Goal: Find specific page/section: Find specific page/section

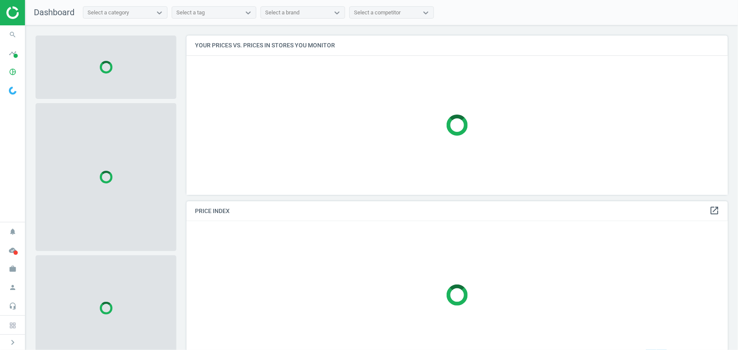
scroll to position [171, 548]
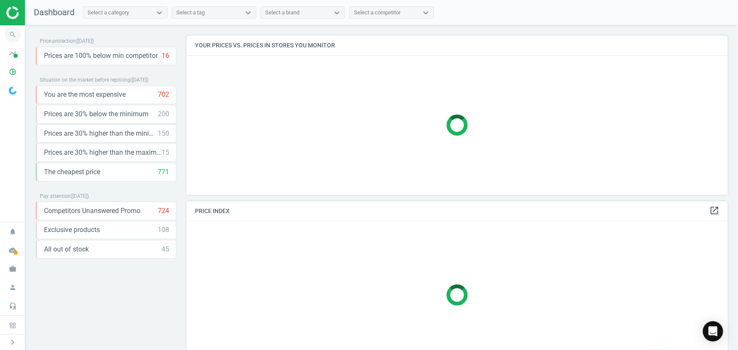
click at [10, 39] on icon "search" at bounding box center [13, 35] width 16 height 16
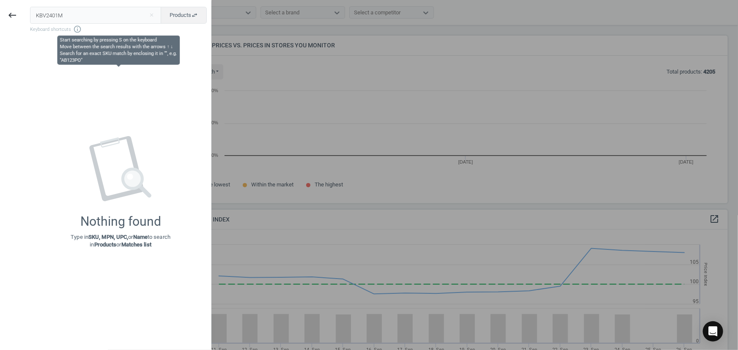
scroll to position [180, 548]
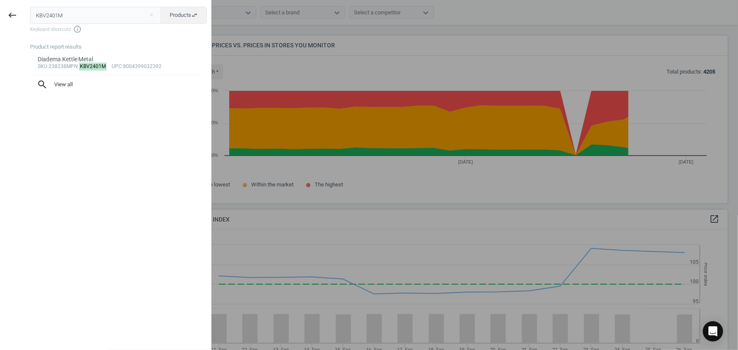
type input "KBV2401M"
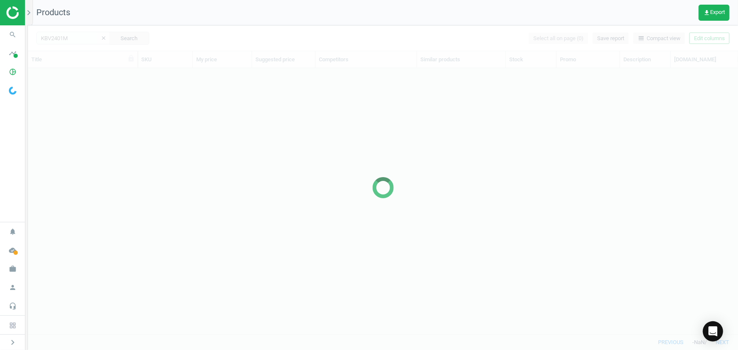
scroll to position [254, 705]
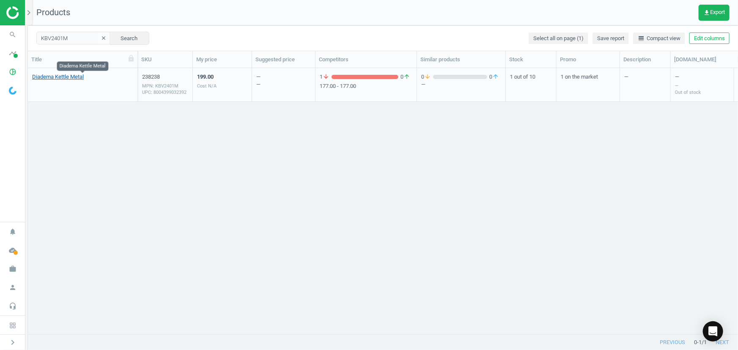
click at [58, 75] on link "Diadema Kettle Metal" at bounding box center [58, 77] width 52 height 8
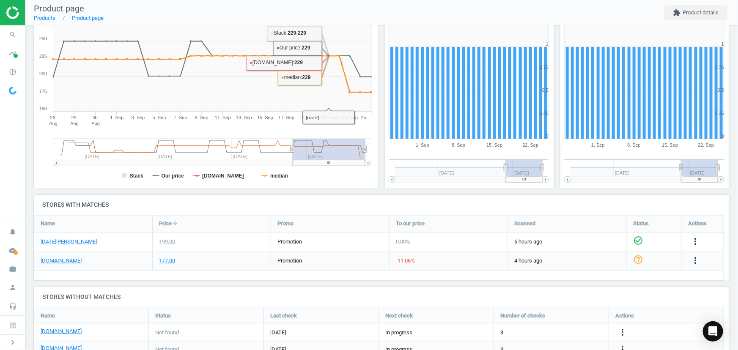
scroll to position [231, 0]
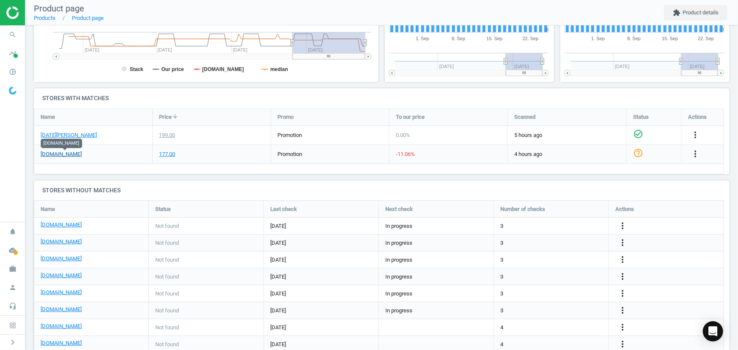
click at [52, 155] on link "[DOMAIN_NAME]" at bounding box center [61, 155] width 41 height 8
click at [14, 42] on icon "search" at bounding box center [13, 35] width 16 height 16
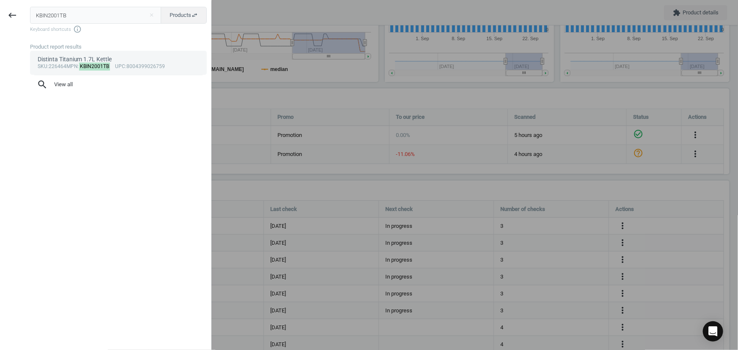
type input "KBIN2001TB"
click at [88, 59] on div "Distinta Titanium 1.7L Kettle" at bounding box center [119, 59] width 162 height 8
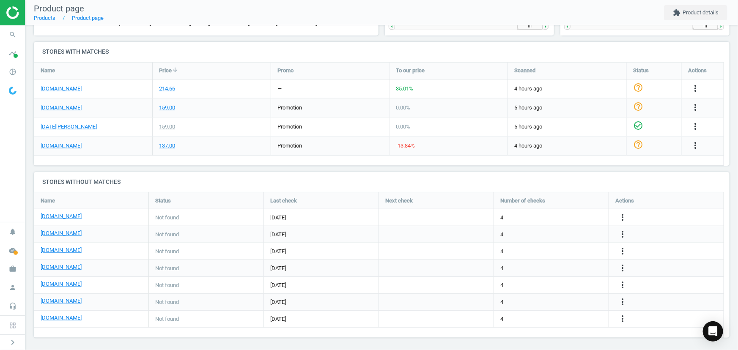
scroll to position [279, 0]
